Goal: Information Seeking & Learning: Understand process/instructions

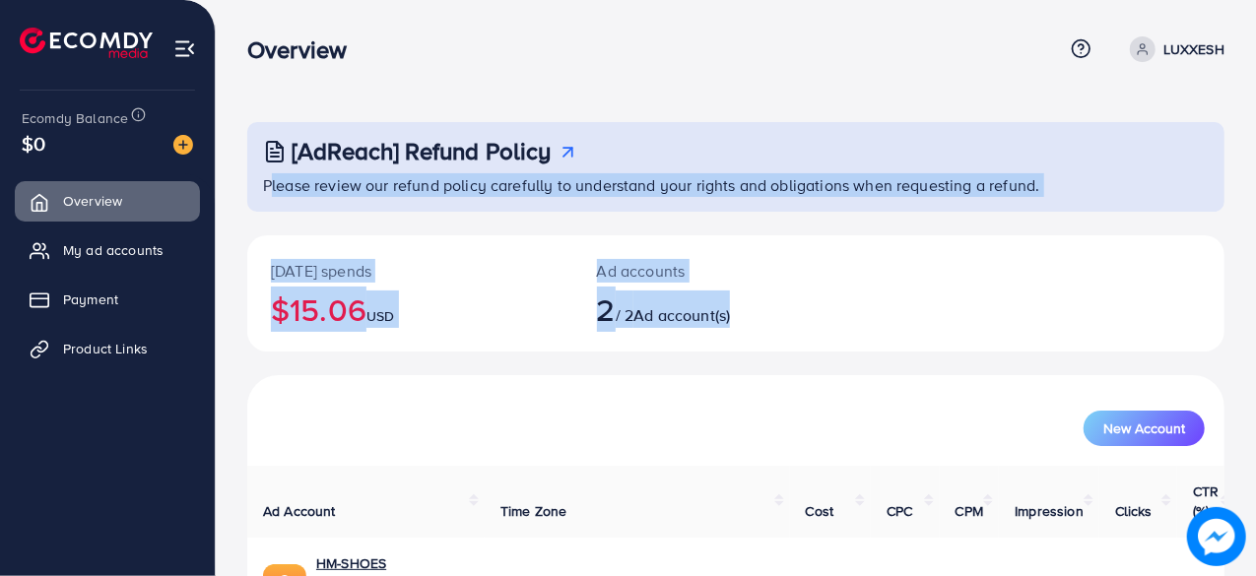
drag, startPoint x: 1255, startPoint y: 152, endPoint x: 1260, endPoint y: 292, distance: 140.0
click at [1256, 292] on html "Overview Help Center Contact Support Term and policy About Us LUXXESH Profile L…" at bounding box center [628, 288] width 1256 height 576
click at [1240, 260] on div "[AdReach] Refund Policy Please review our refund policy carefully to understand…" at bounding box center [736, 408] width 1040 height 816
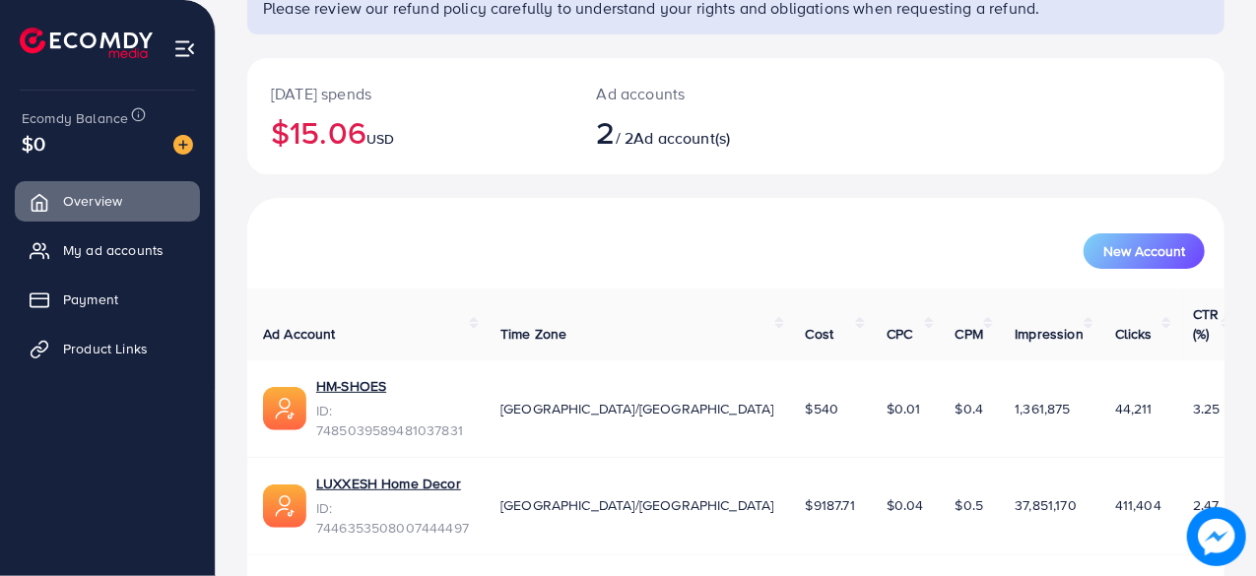
scroll to position [177, 0]
click at [420, 474] on link "LUXXESH Home Decor" at bounding box center [388, 484] width 145 height 20
